Goal: Information Seeking & Learning: Compare options

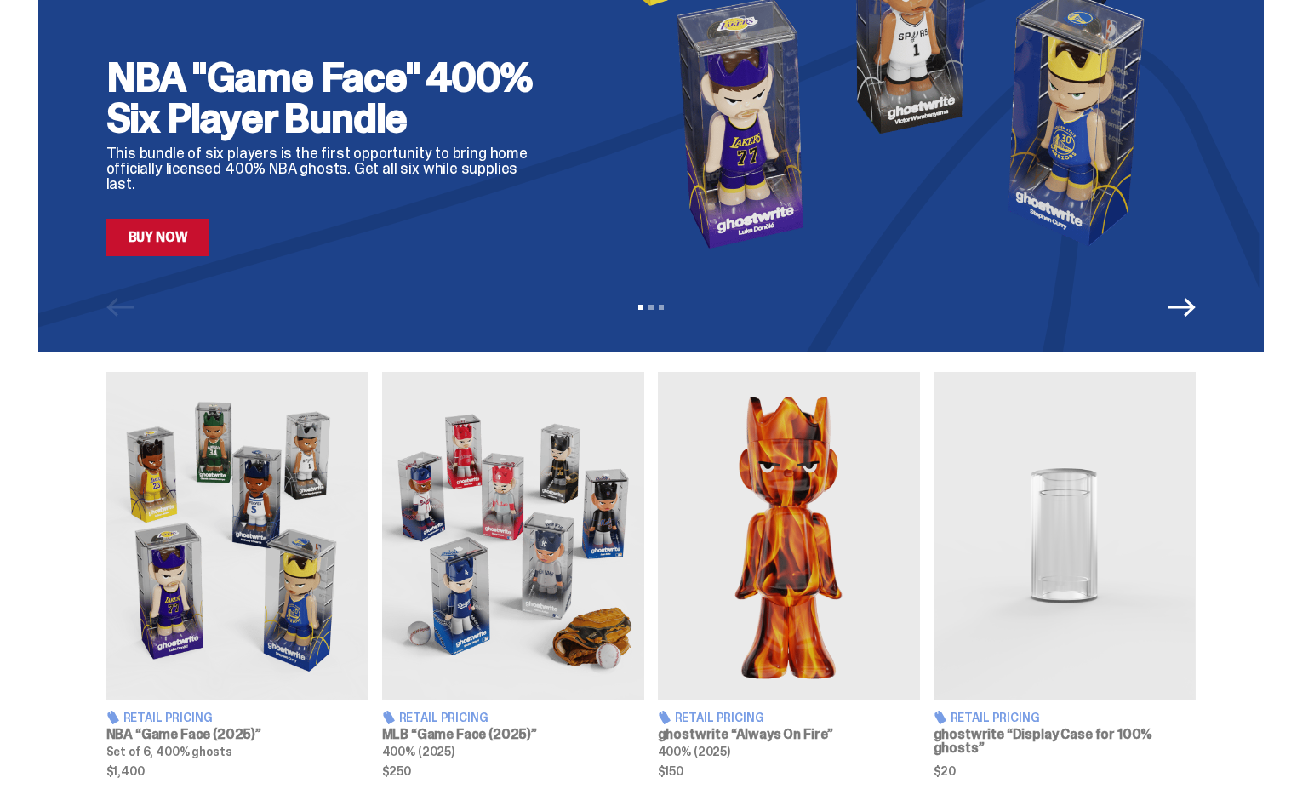
scroll to position [250, 0]
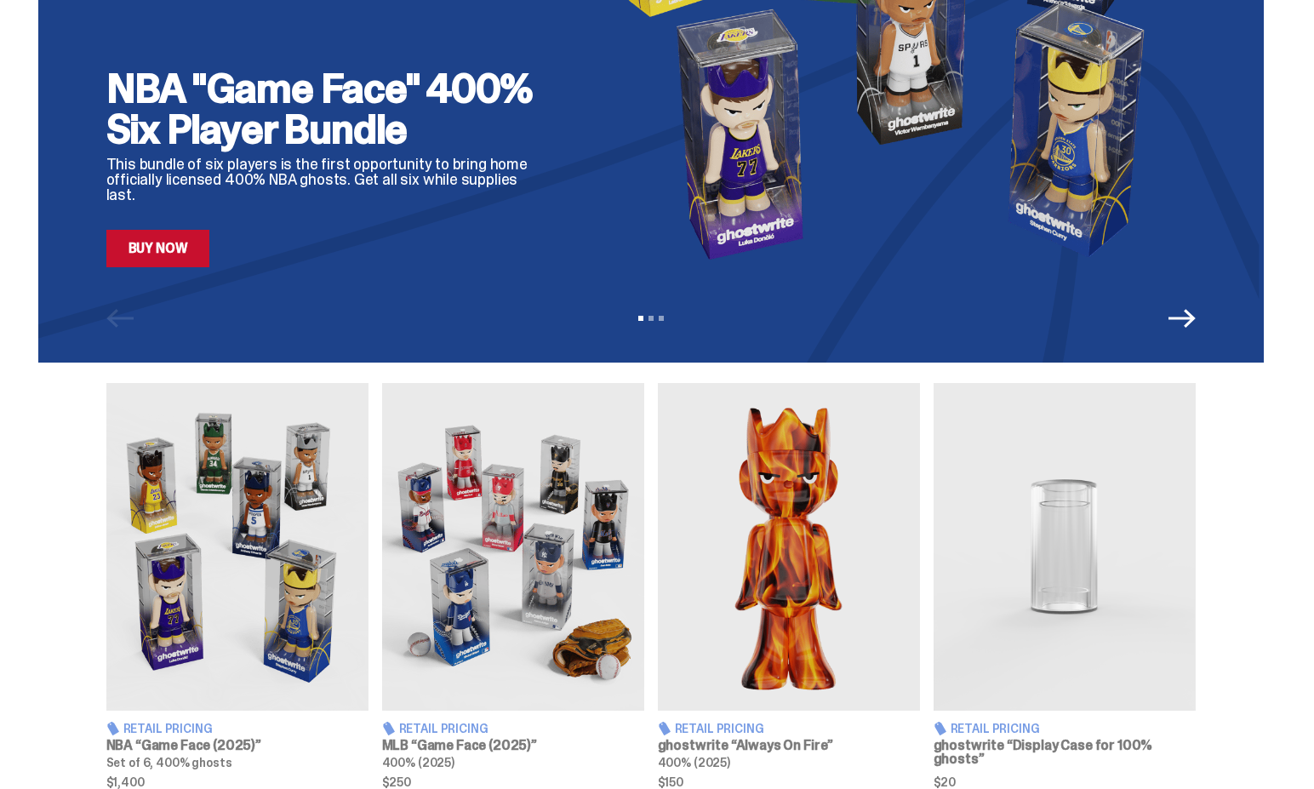
click at [510, 510] on img at bounding box center [513, 547] width 262 height 328
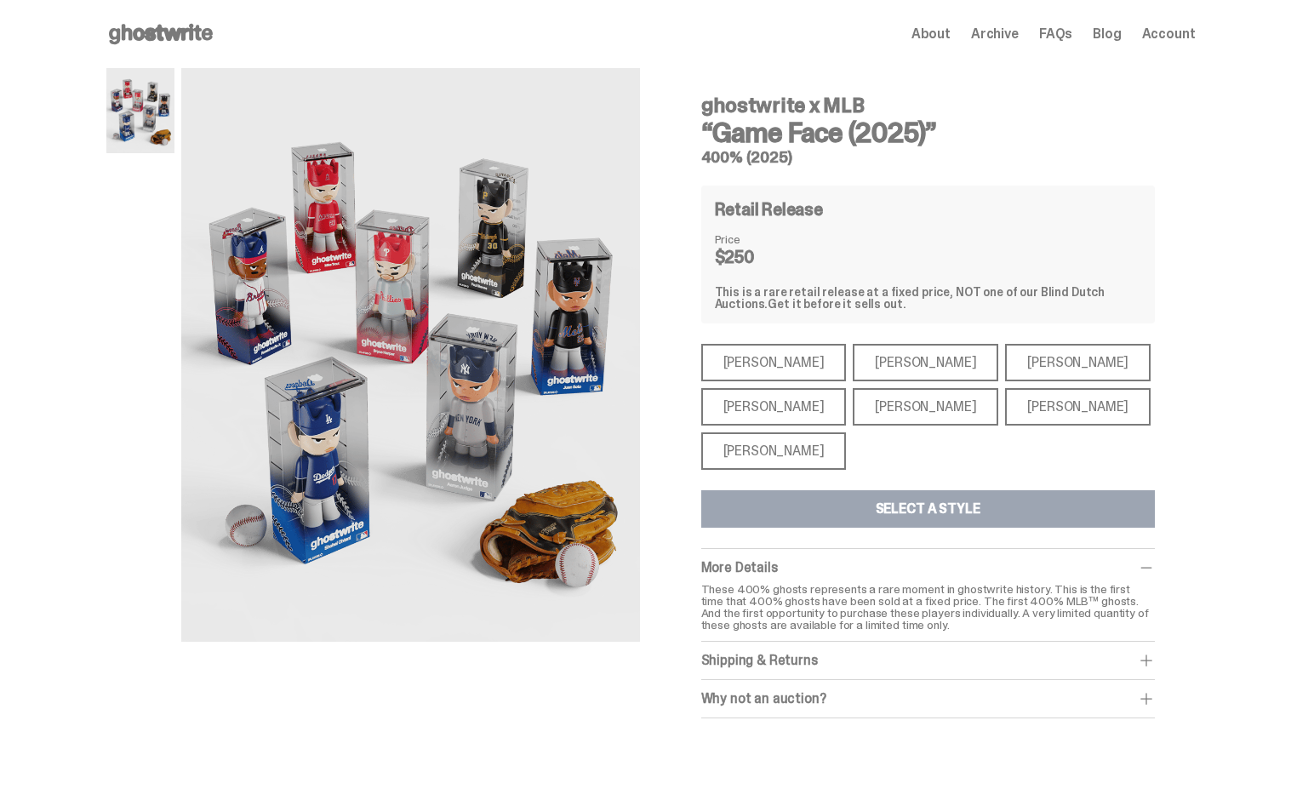
click at [720, 448] on div "[PERSON_NAME]" at bounding box center [774, 450] width 146 height 37
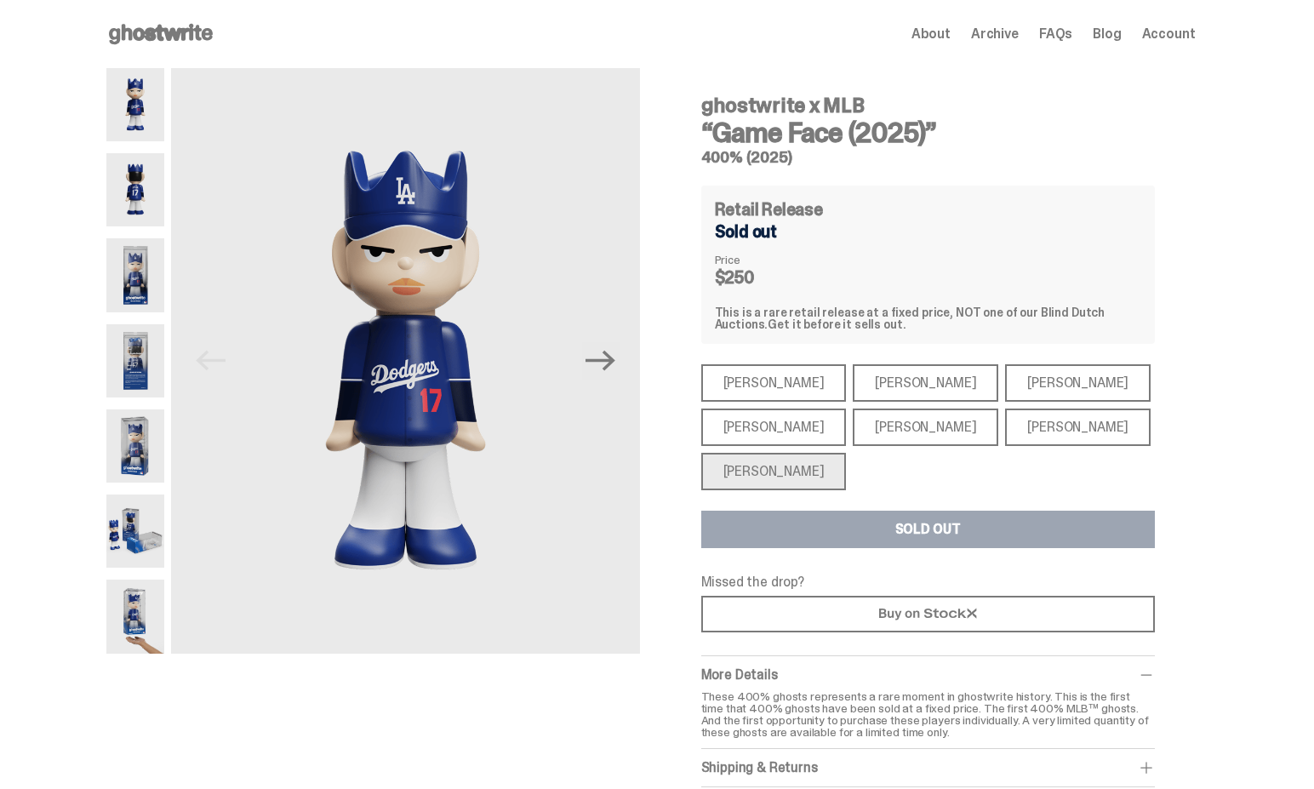
click at [798, 433] on div "[PERSON_NAME]" at bounding box center [774, 427] width 146 height 37
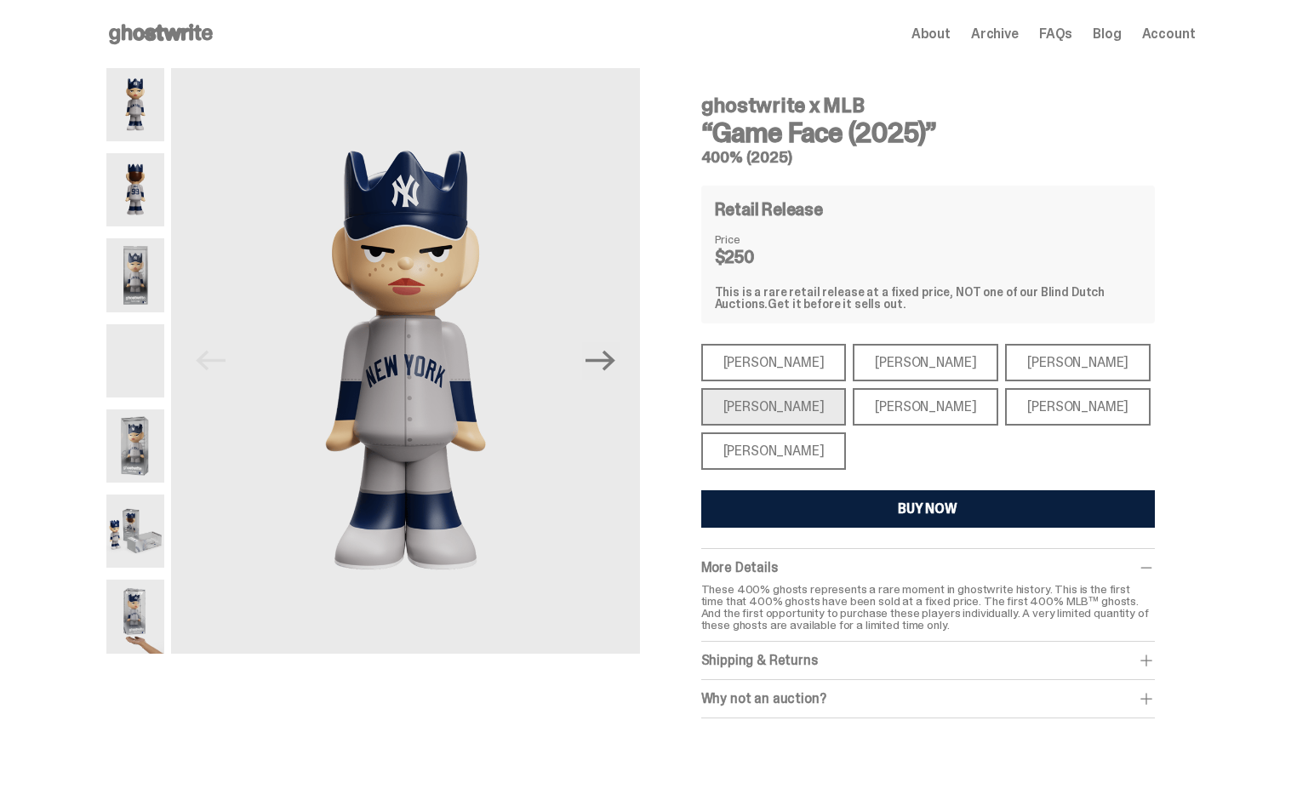
click at [899, 409] on div "[PERSON_NAME]" at bounding box center [926, 406] width 146 height 37
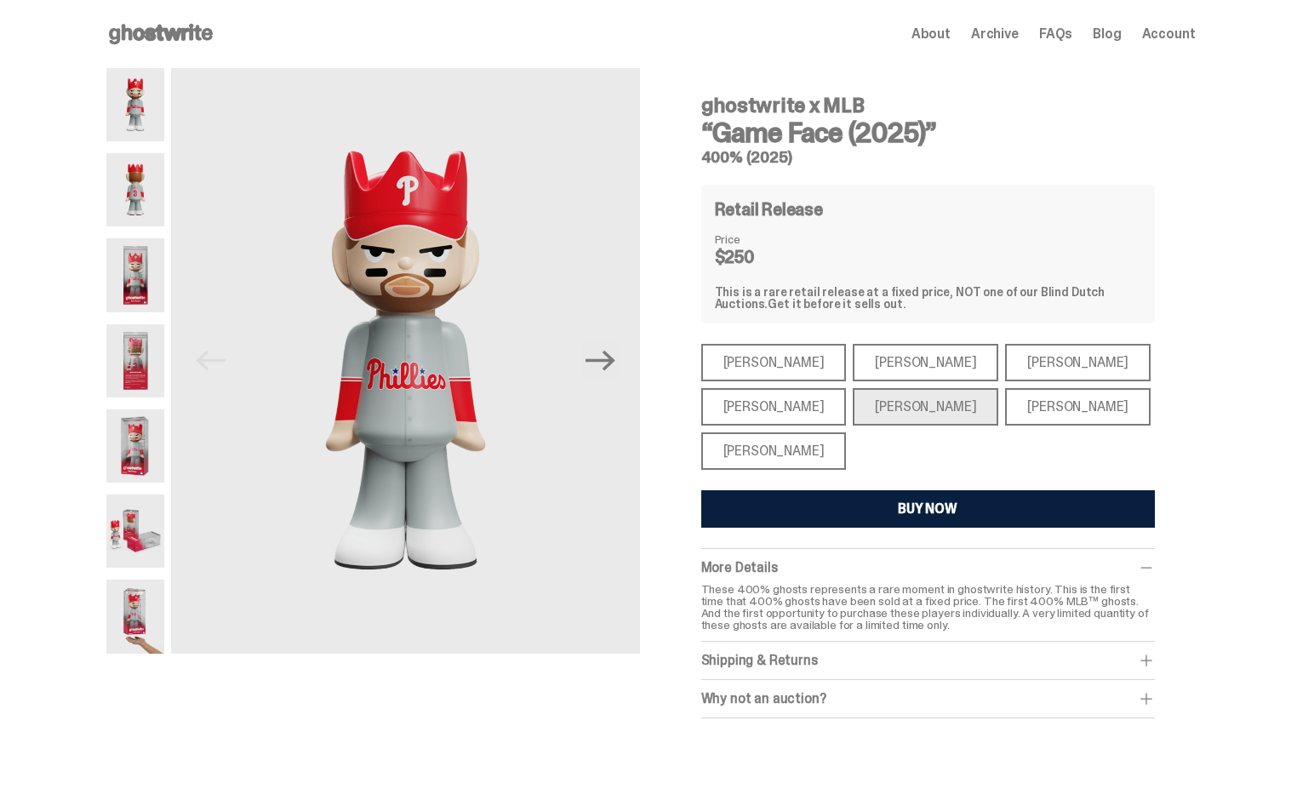
click at [1005, 405] on div "[PERSON_NAME]" at bounding box center [1078, 406] width 146 height 37
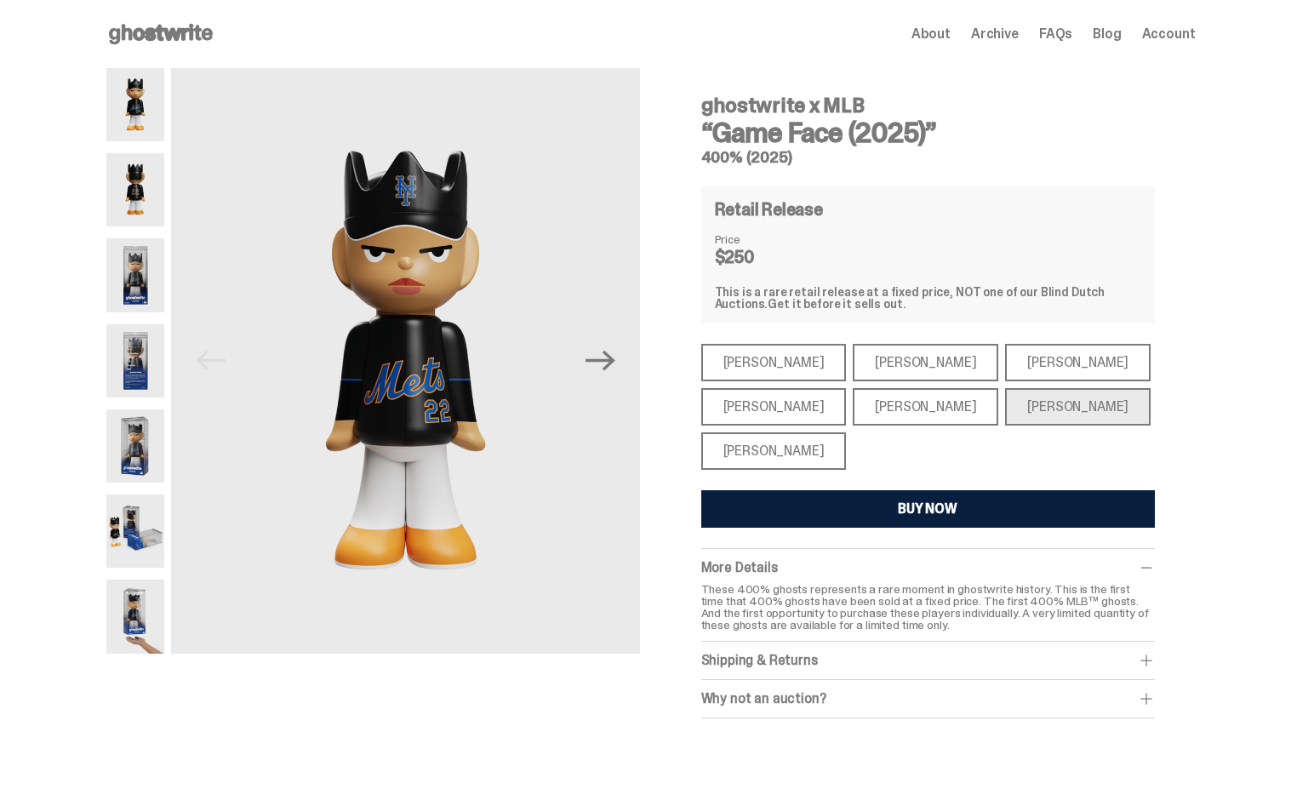
click at [1005, 361] on div "[PERSON_NAME]" at bounding box center [1078, 362] width 146 height 37
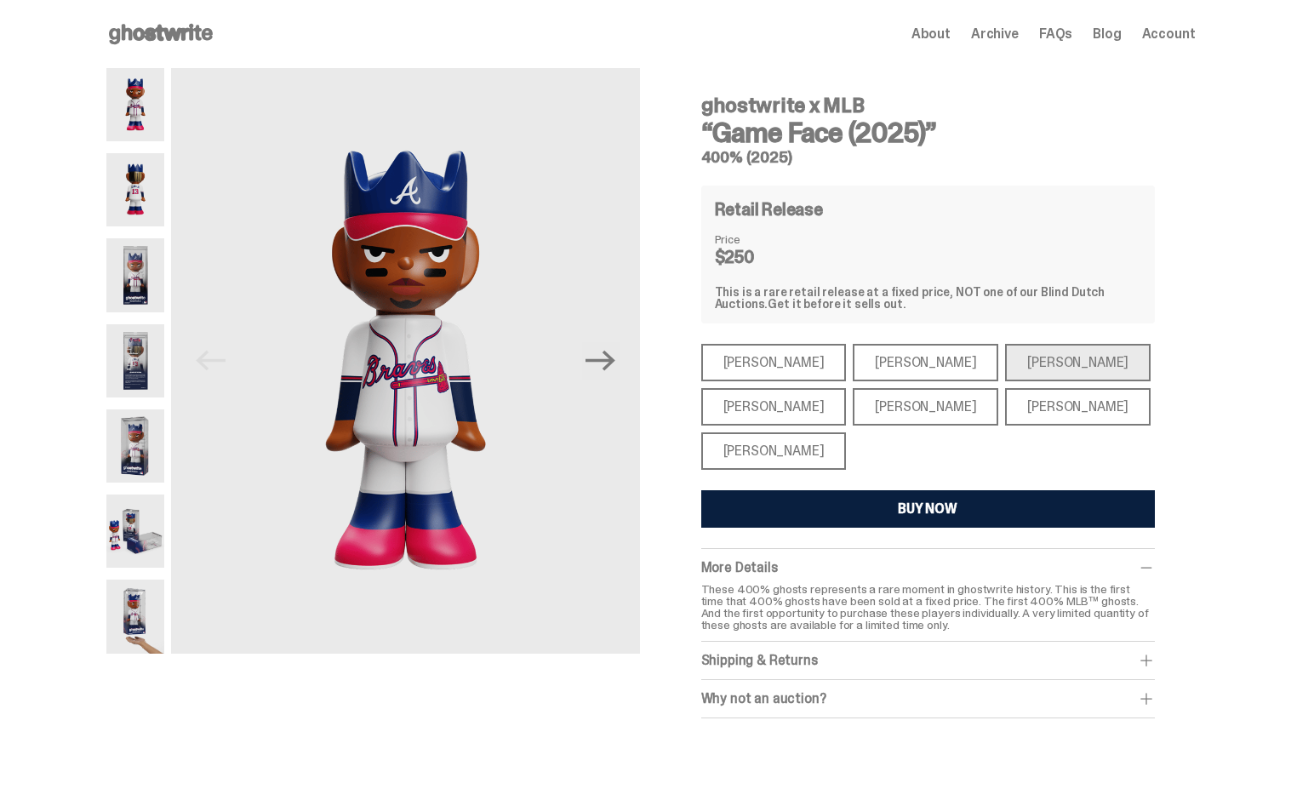
click at [892, 366] on div "[PERSON_NAME]" at bounding box center [926, 362] width 146 height 37
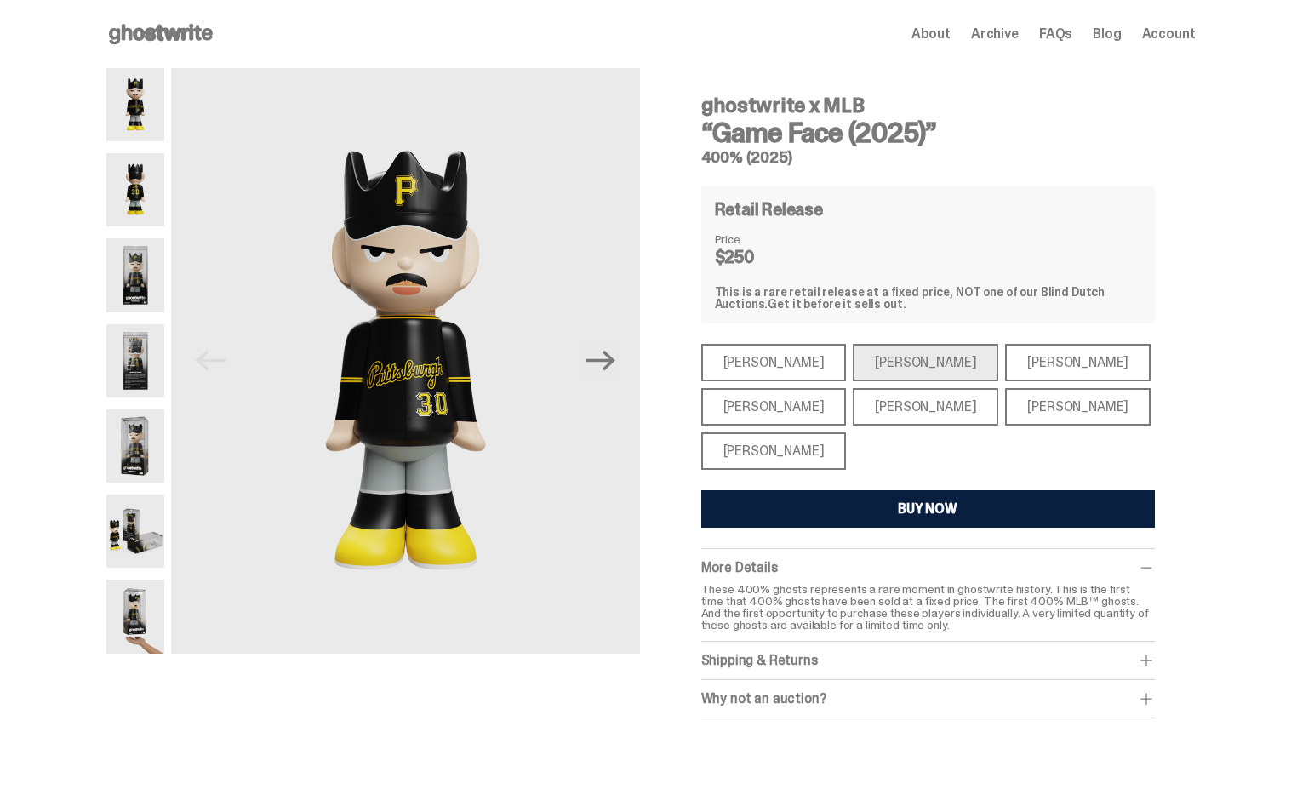
click at [771, 368] on div "[PERSON_NAME]" at bounding box center [774, 362] width 146 height 37
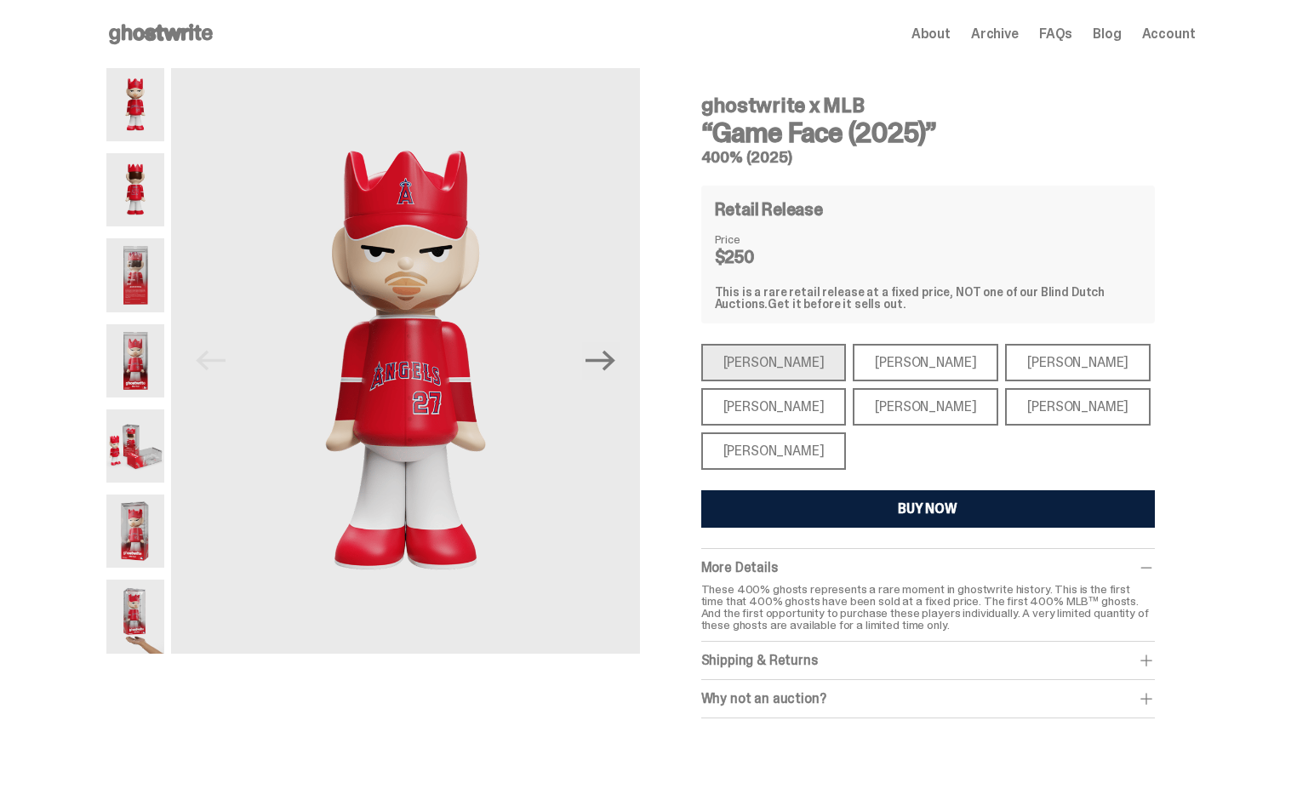
click at [770, 443] on div "[PERSON_NAME]" at bounding box center [774, 450] width 146 height 37
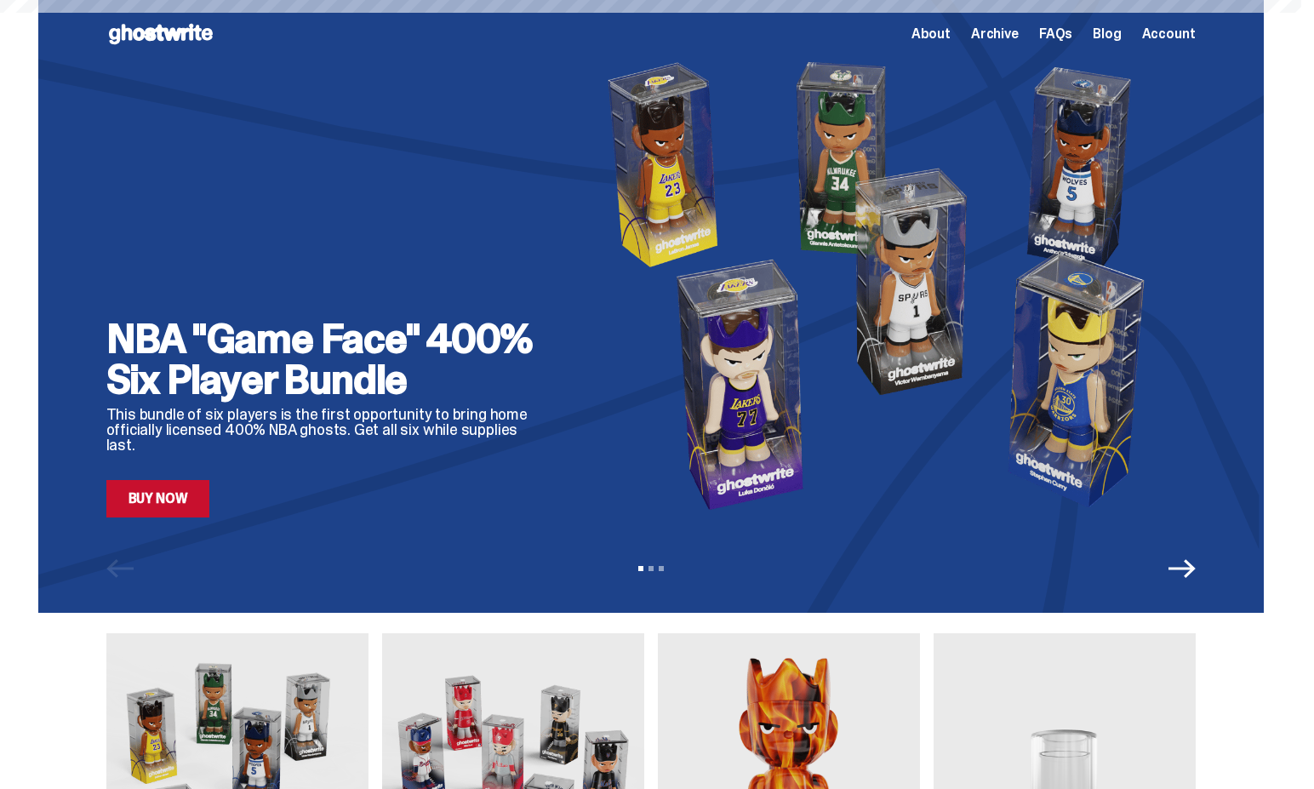
scroll to position [250, 0]
